Goal: Task Accomplishment & Management: Use online tool/utility

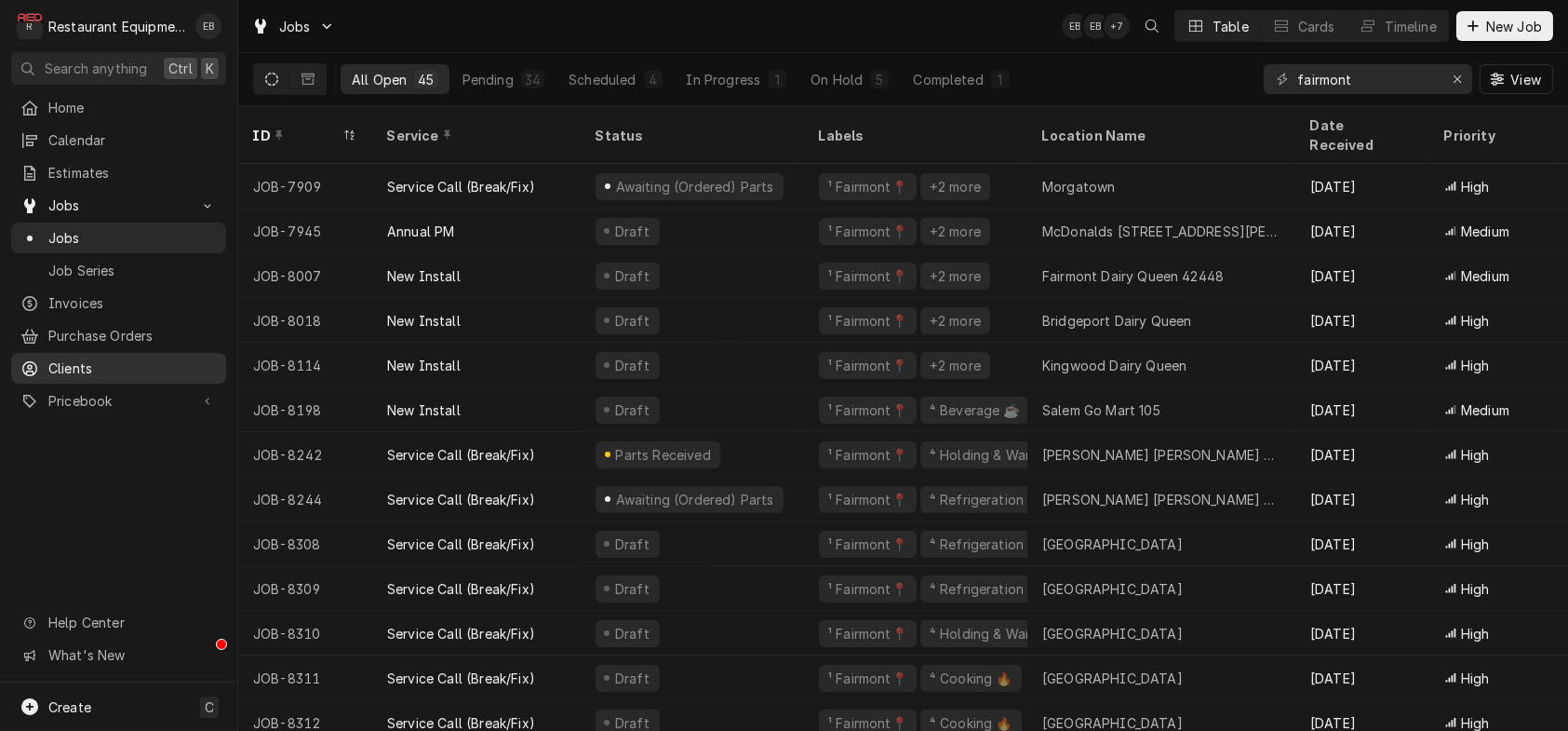
click at [145, 378] on span "Clients" at bounding box center [132, 368] width 168 height 20
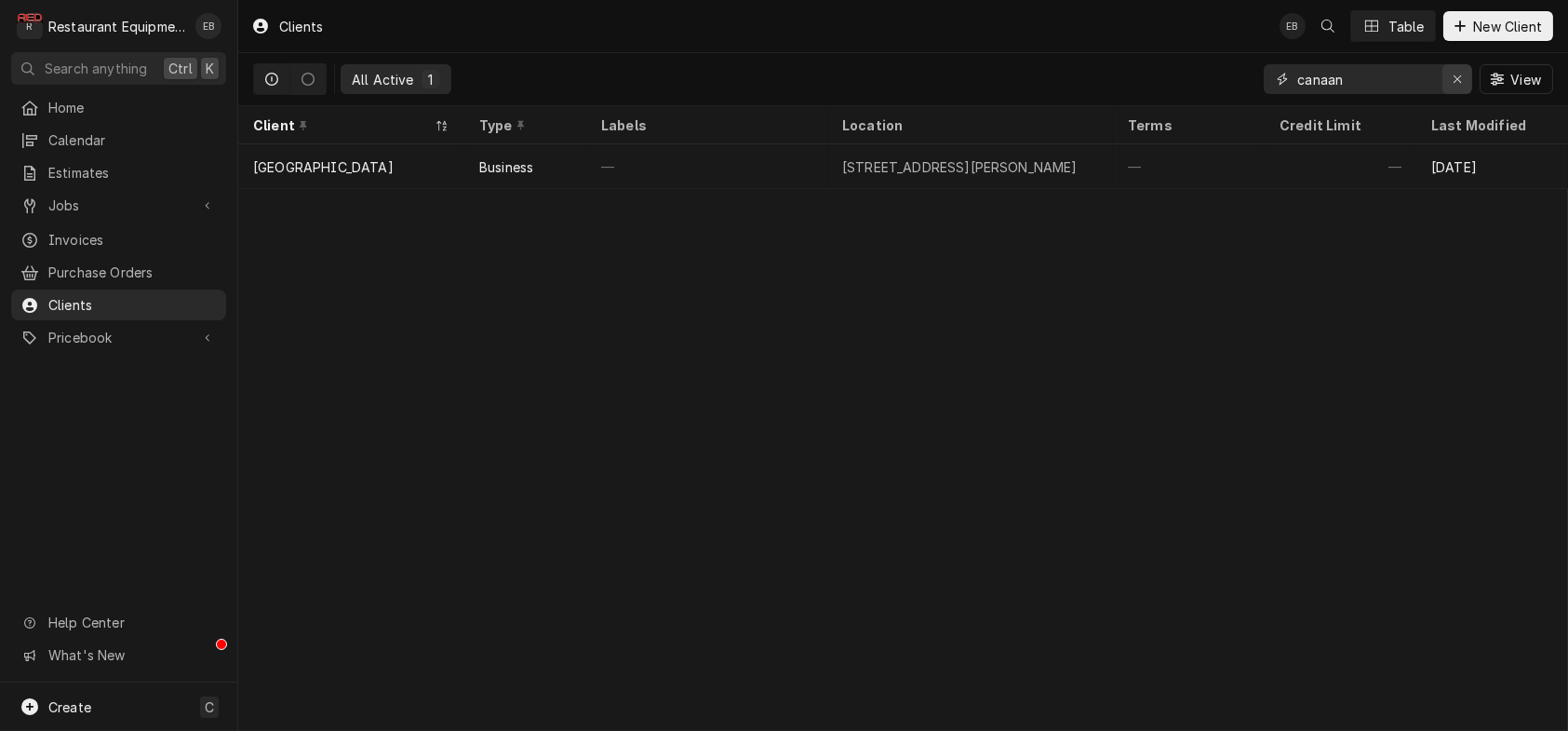
click at [1448, 88] on div "Erase input" at bounding box center [1457, 79] width 19 height 19
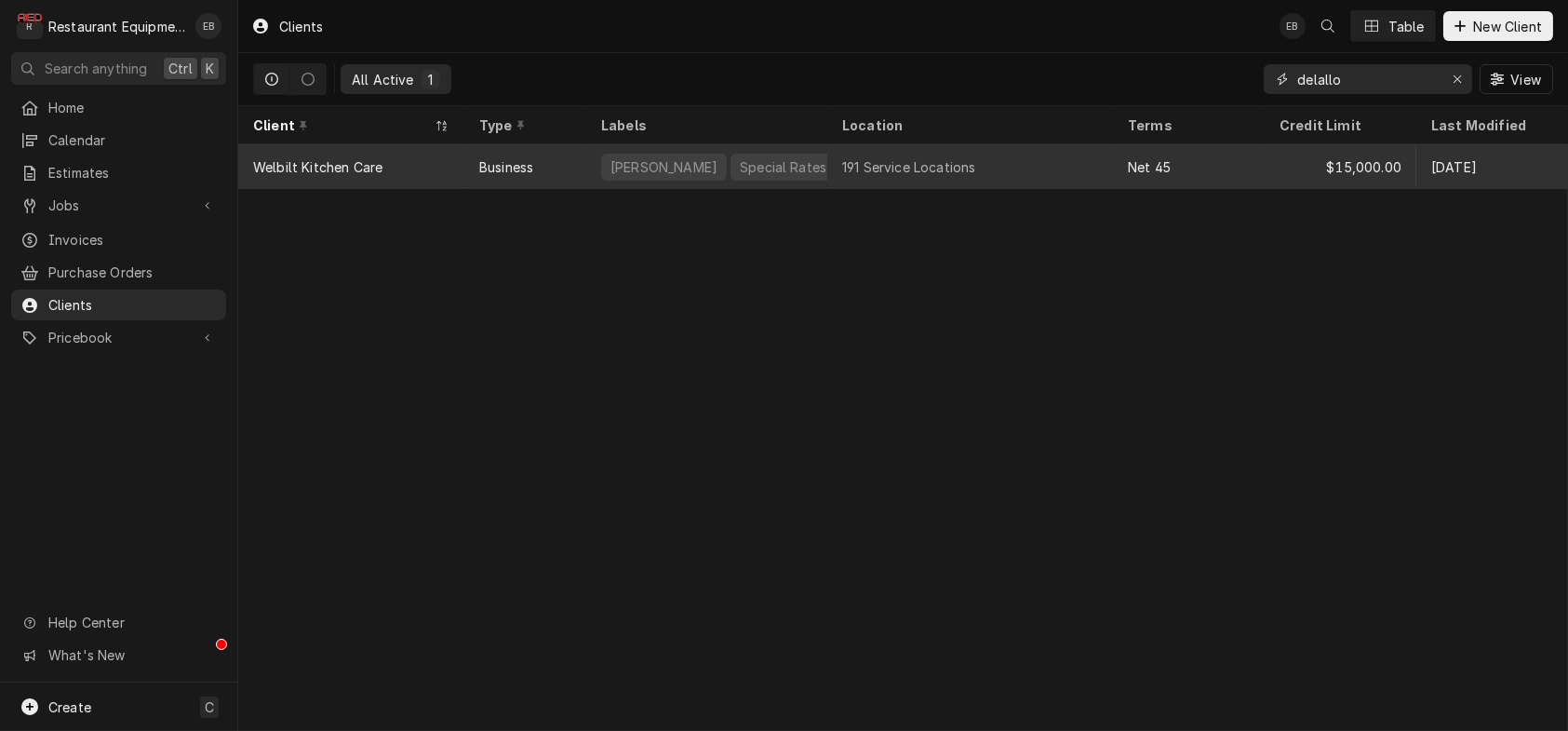
type input "delallo"
click at [1033, 177] on div "191 Service Locations" at bounding box center [970, 166] width 286 height 45
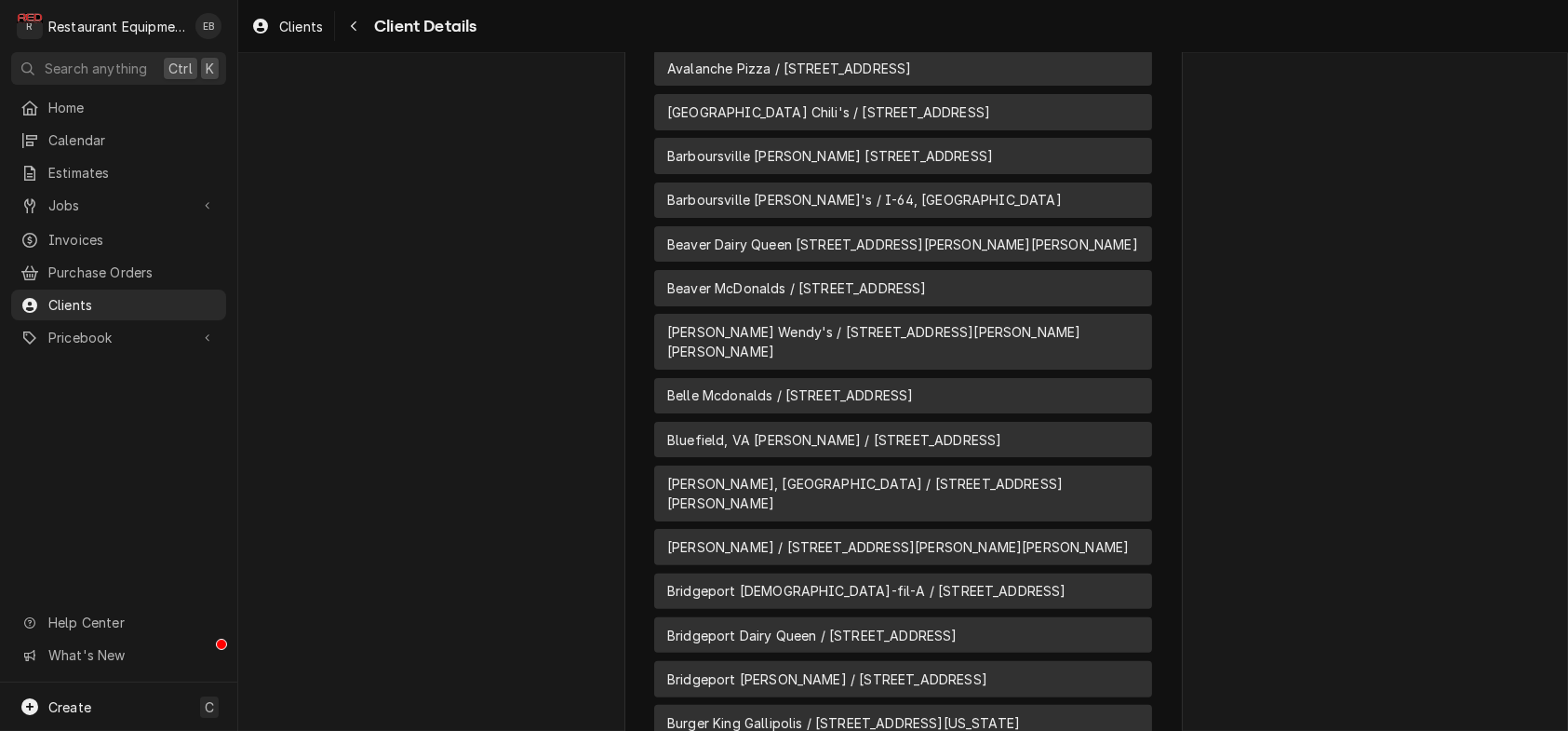
scroll to position [1365, 0]
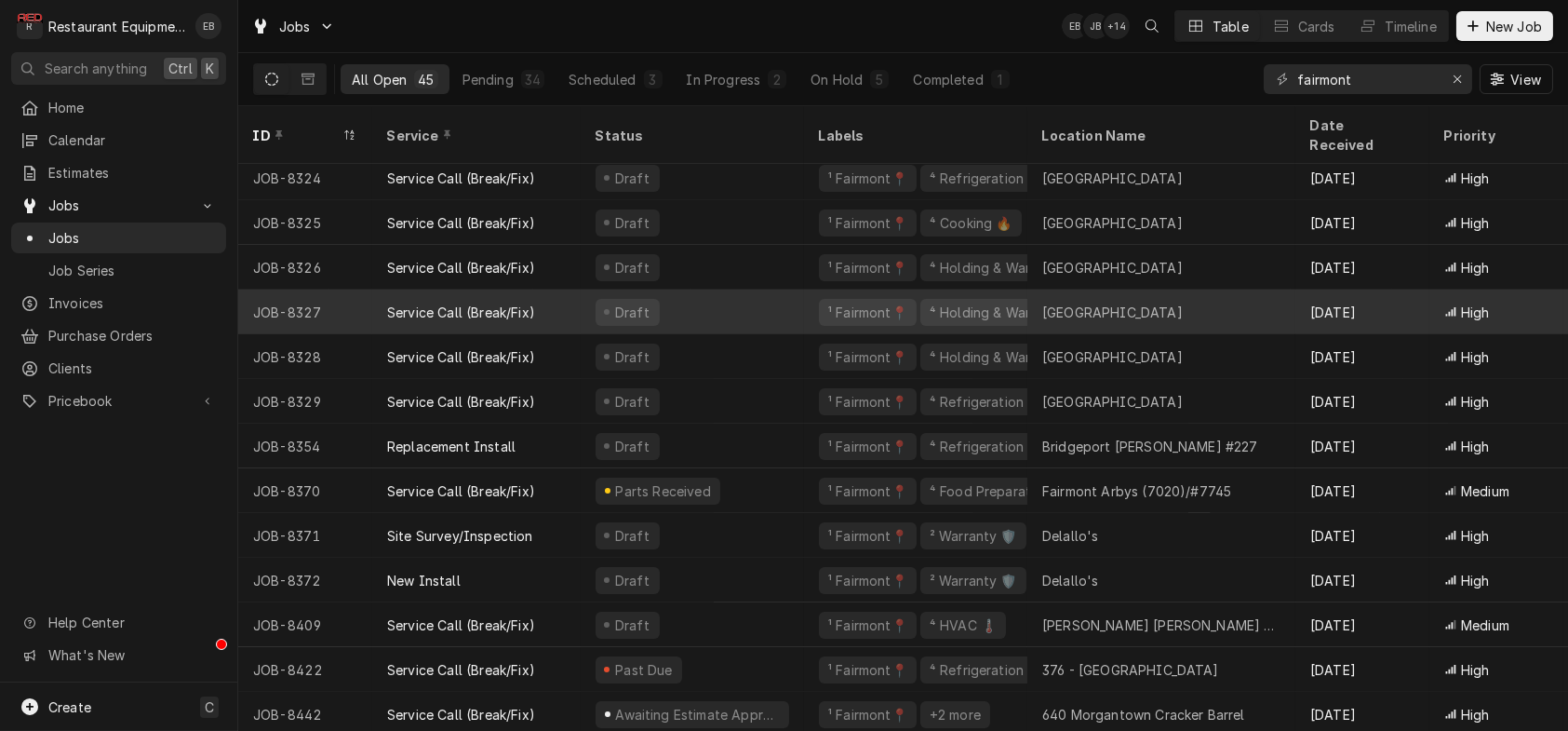
scroll to position [1086, 0]
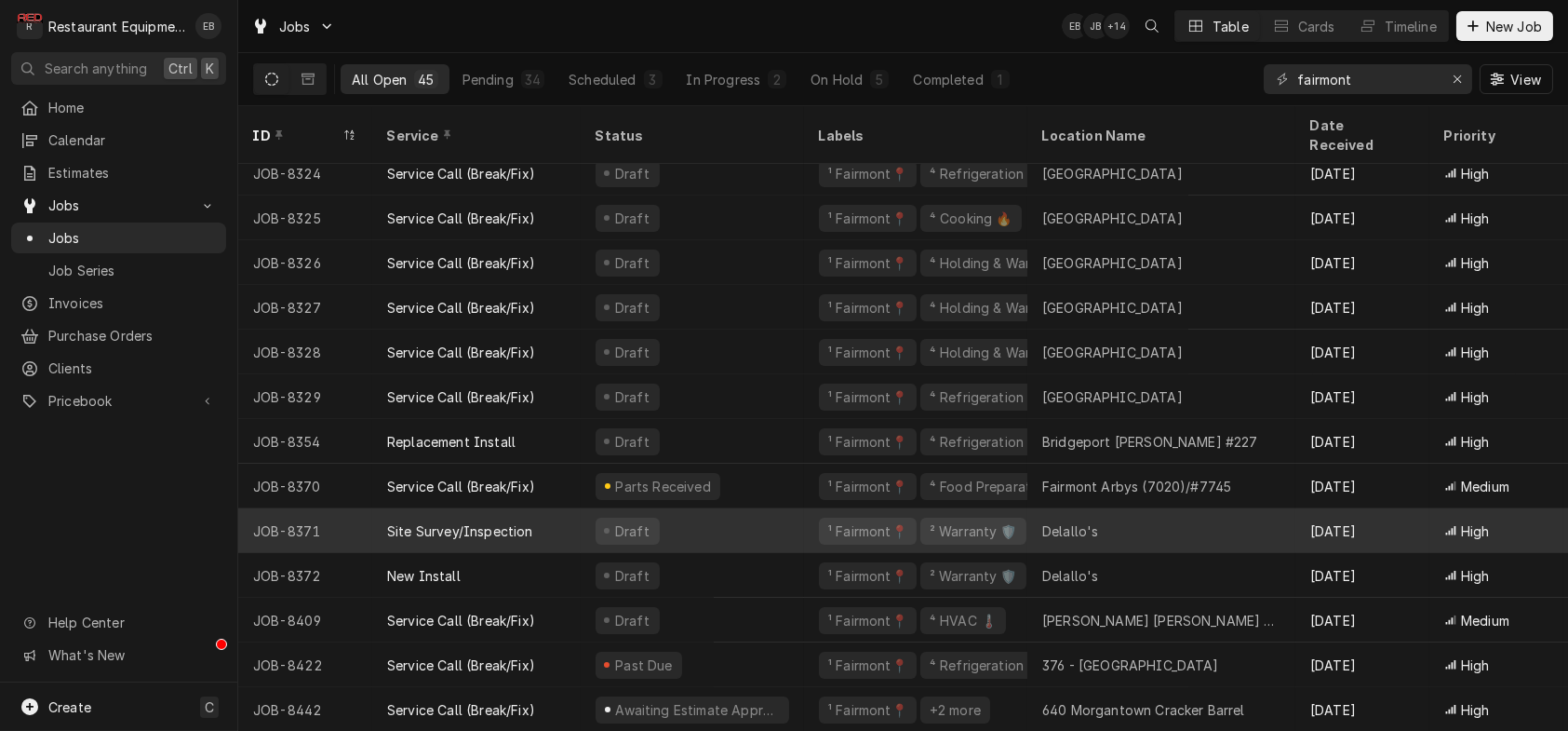
click at [1137, 518] on div "Delallo's" at bounding box center [1161, 530] width 268 height 45
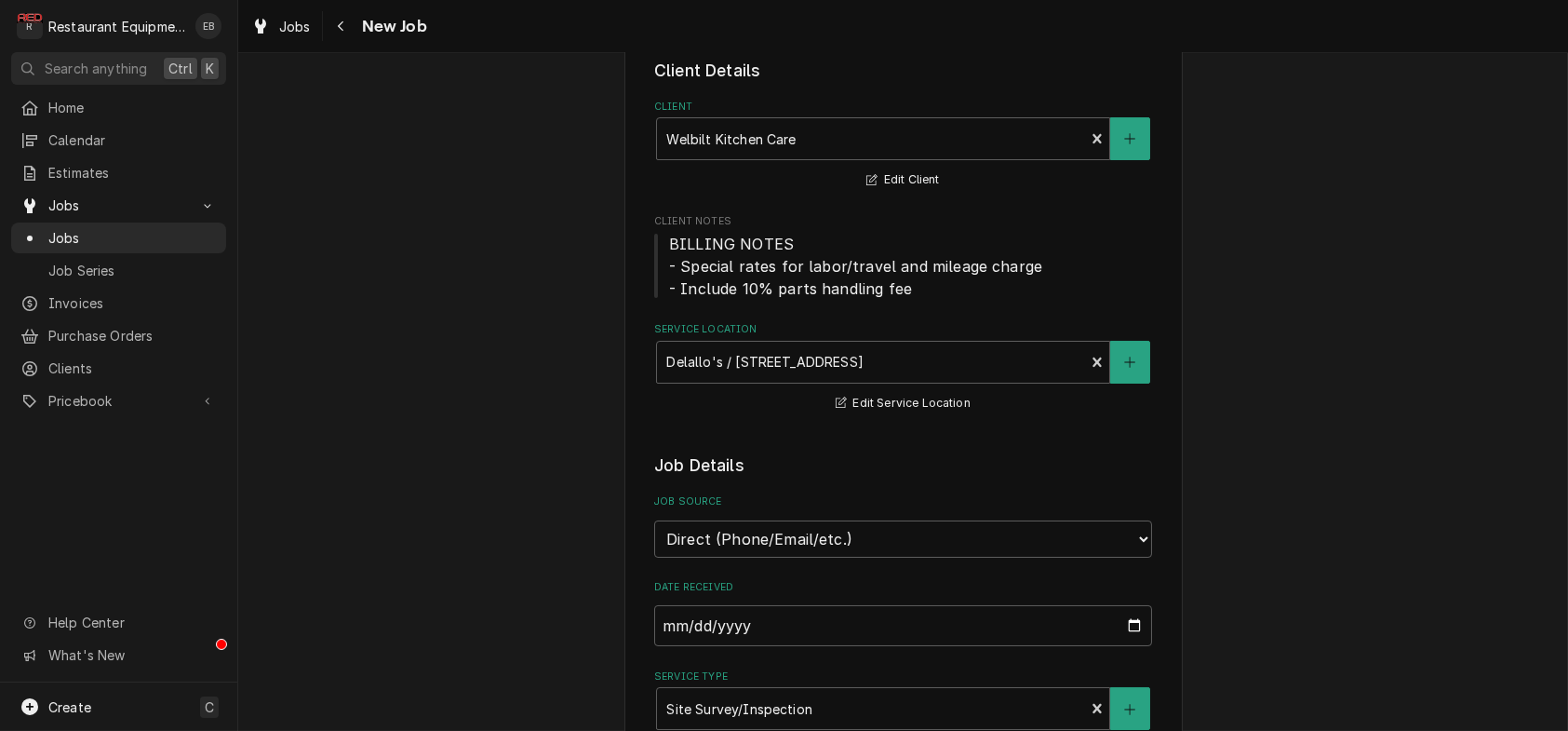
type textarea "x"
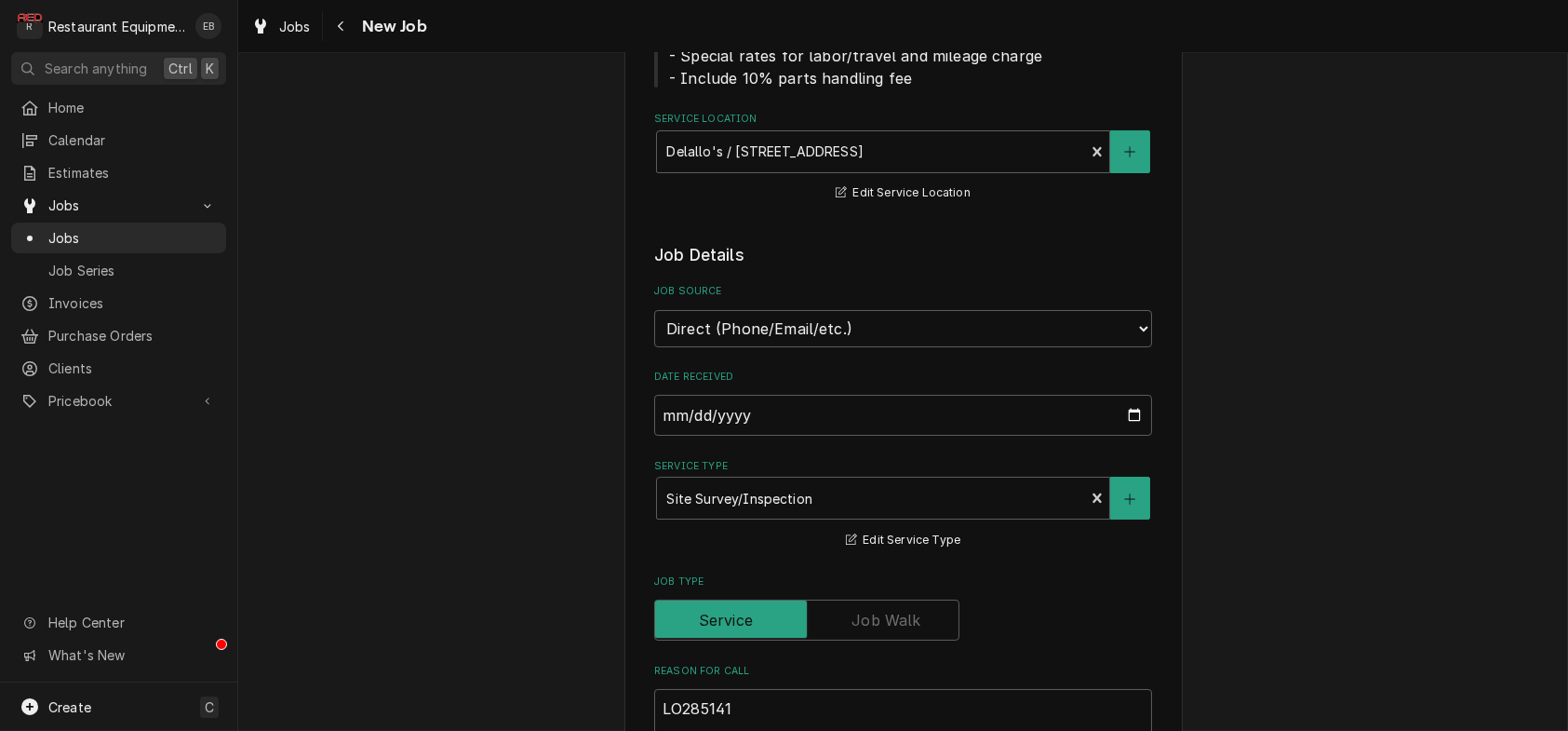
scroll to position [247, 0]
